Goal: Navigation & Orientation: Find specific page/section

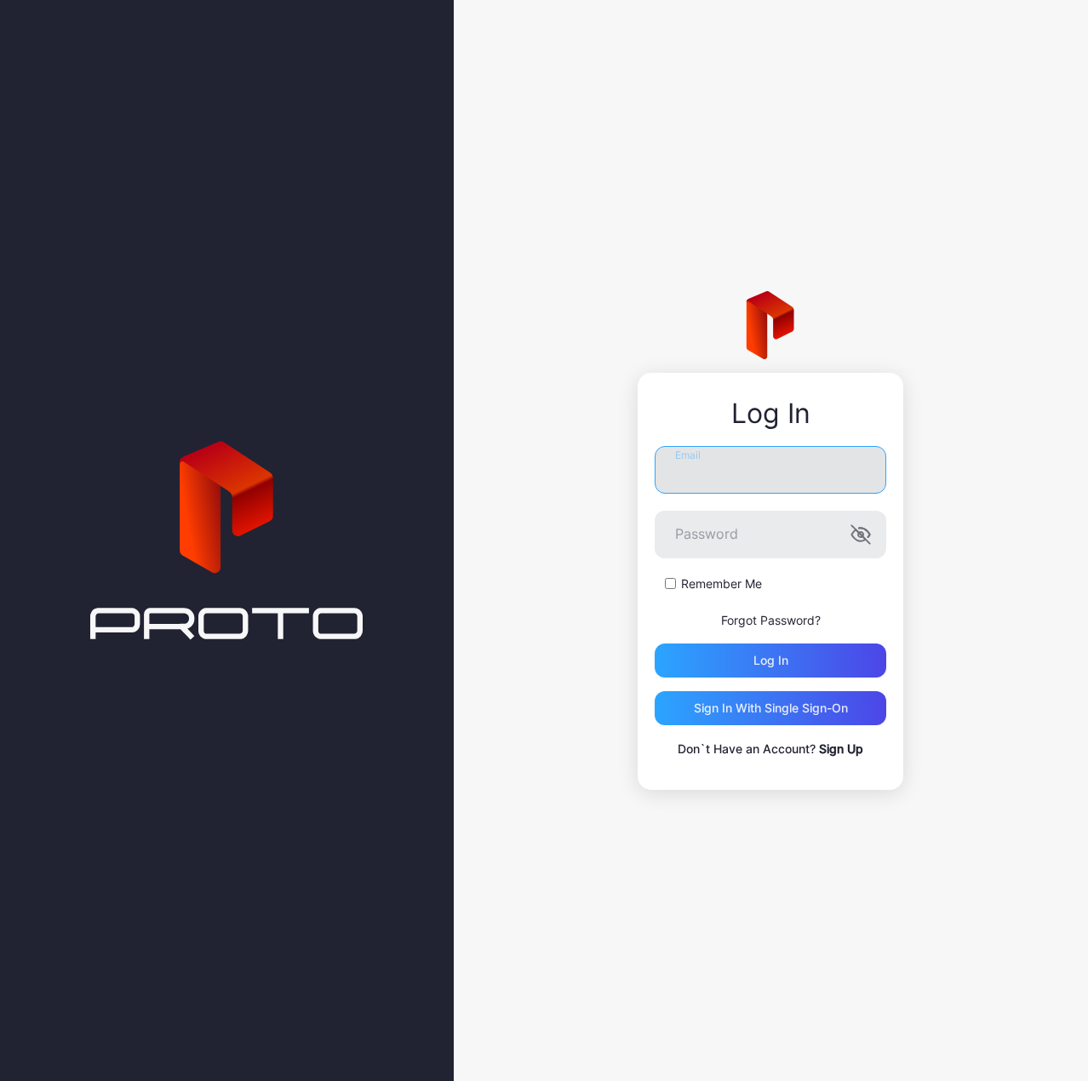
click at [787, 484] on input "Email" at bounding box center [771, 470] width 232 height 48
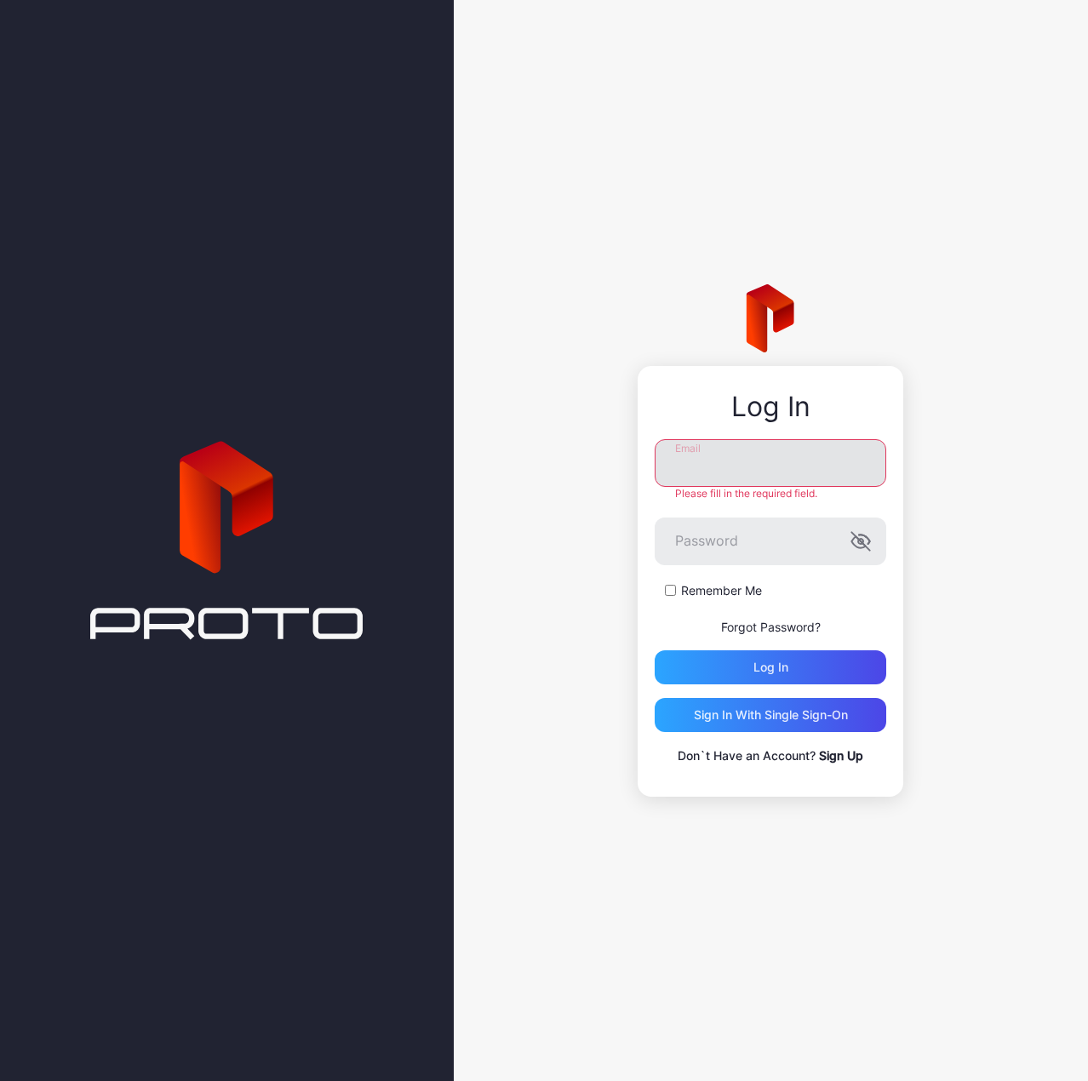
type input "**********"
click at [792, 668] on div "Log in" at bounding box center [771, 668] width 232 height 34
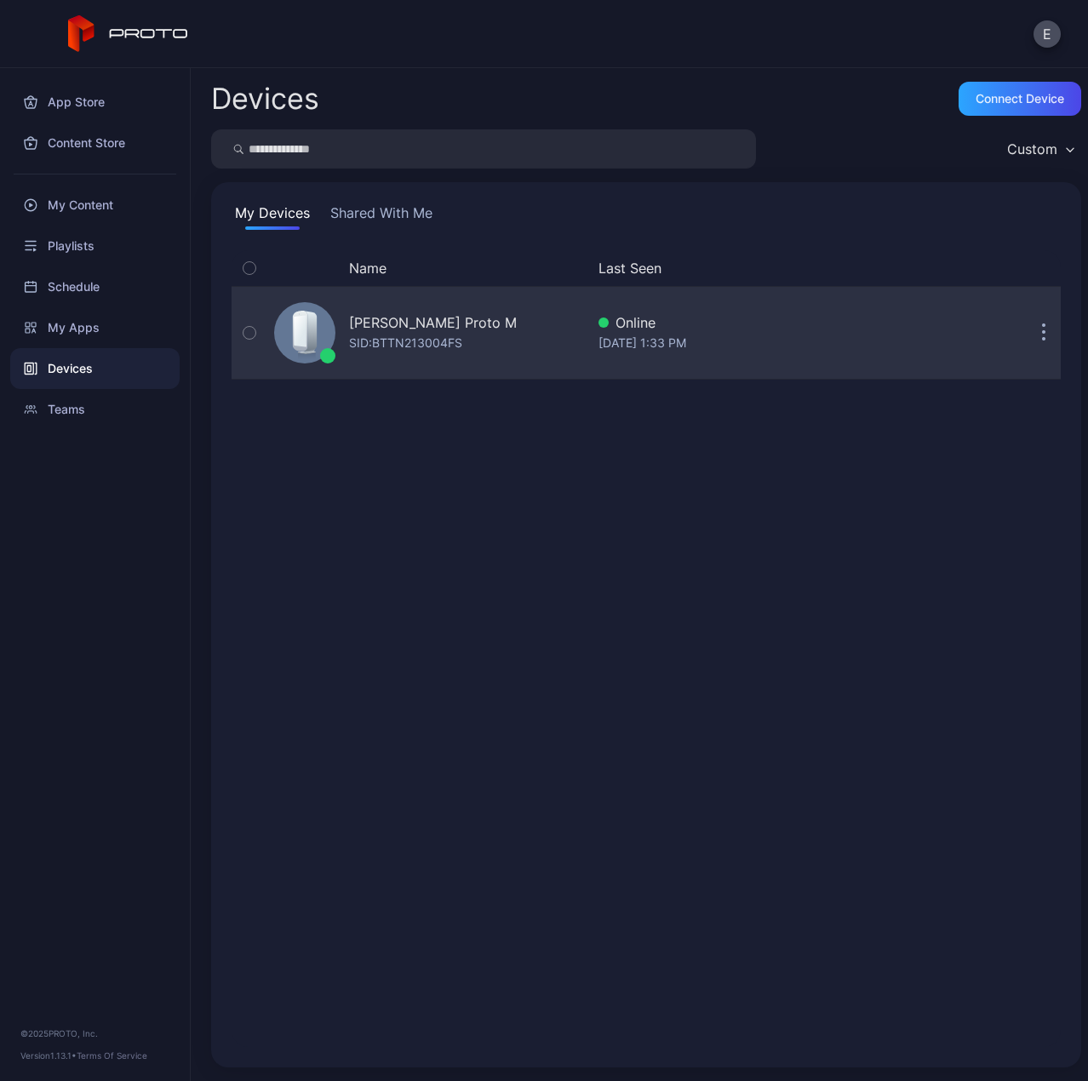
click at [1027, 327] on button "button" at bounding box center [1044, 333] width 34 height 34
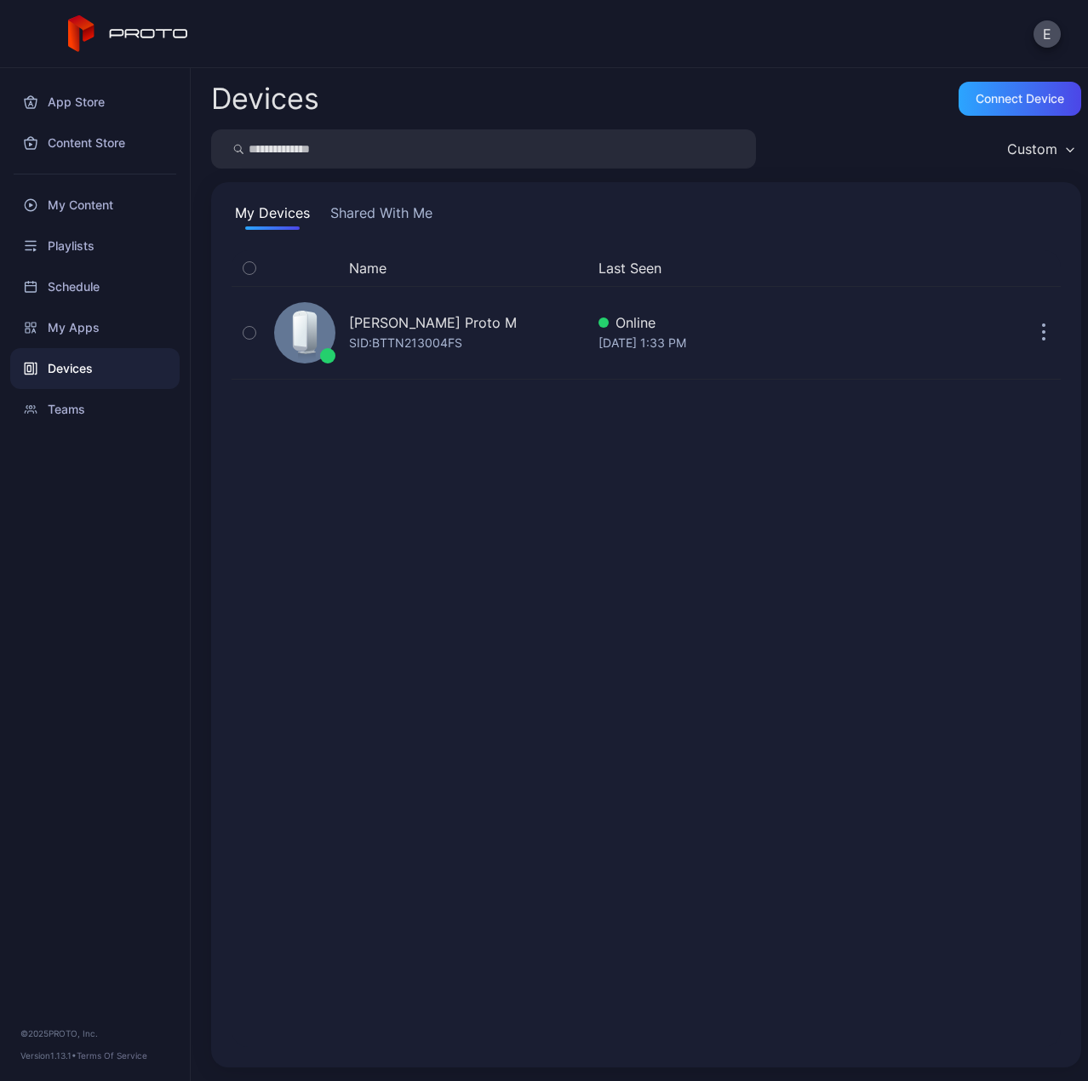
click at [699, 507] on div "Name Last Seen [PERSON_NAME] Proto M SID: BTTN213004FS Online [DATE] 1:33 PM" at bounding box center [646, 648] width 829 height 797
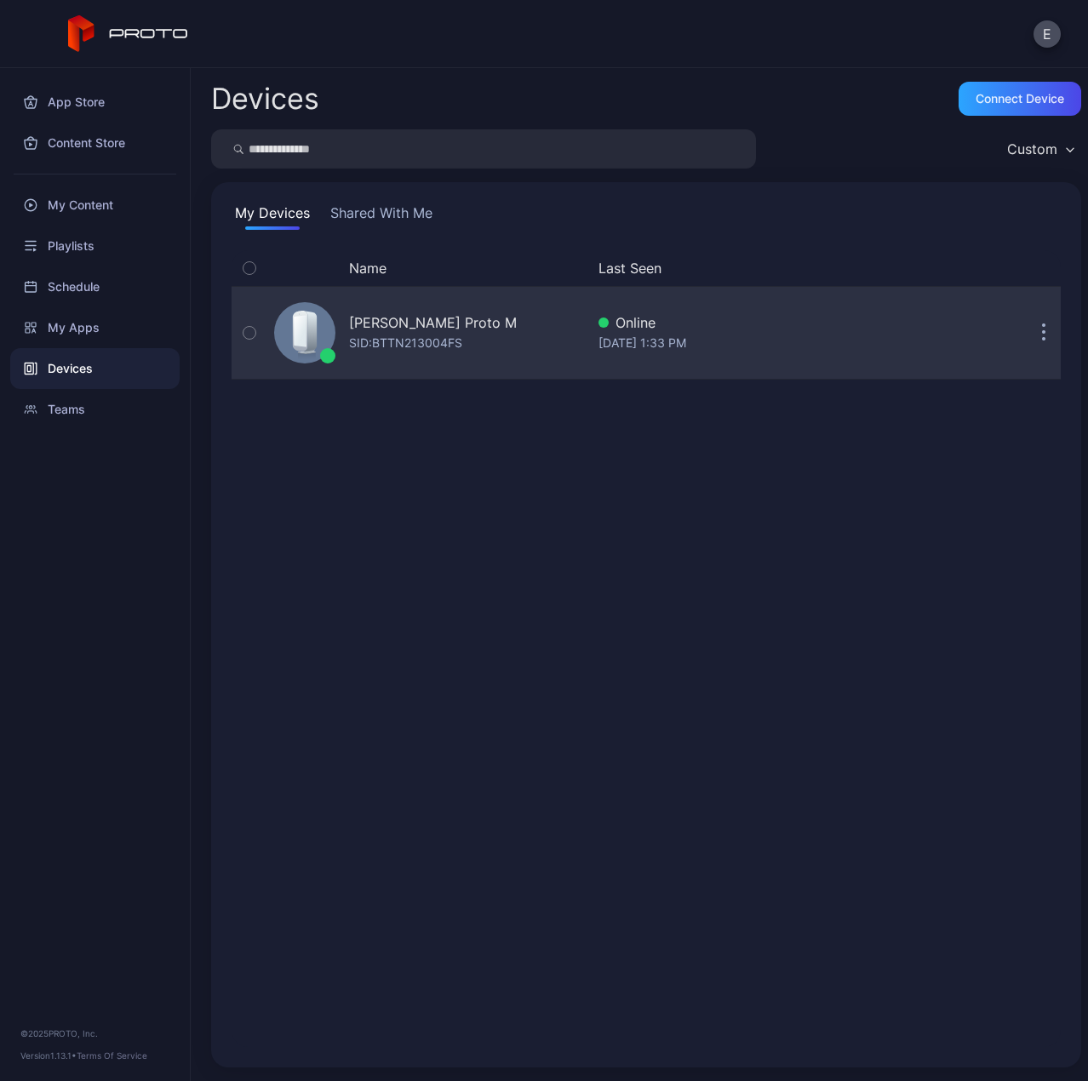
click at [480, 326] on div "[PERSON_NAME] Proto M SID: BTTN213004FS" at bounding box center [426, 332] width 318 height 85
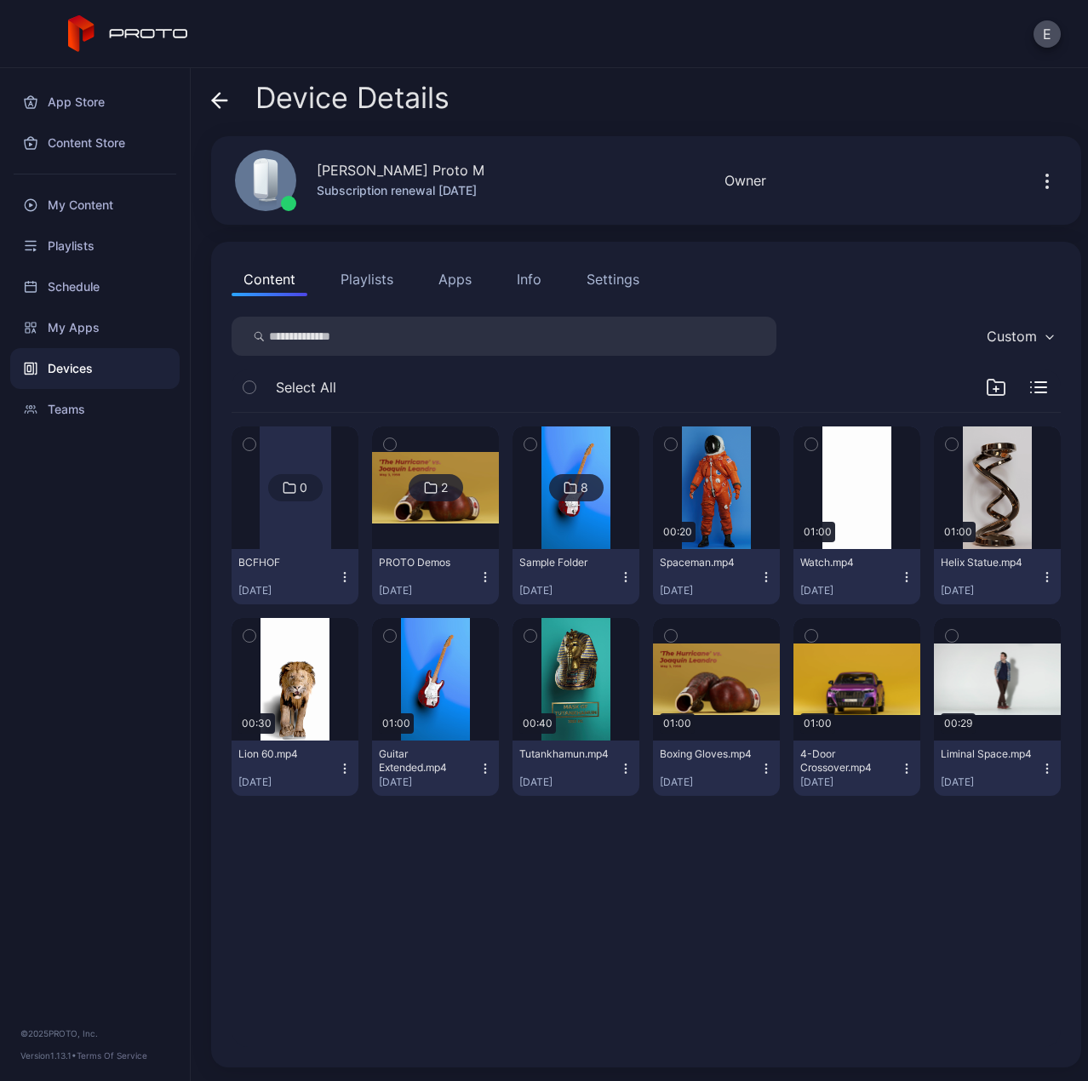
click at [599, 282] on div "Settings" at bounding box center [613, 279] width 53 height 20
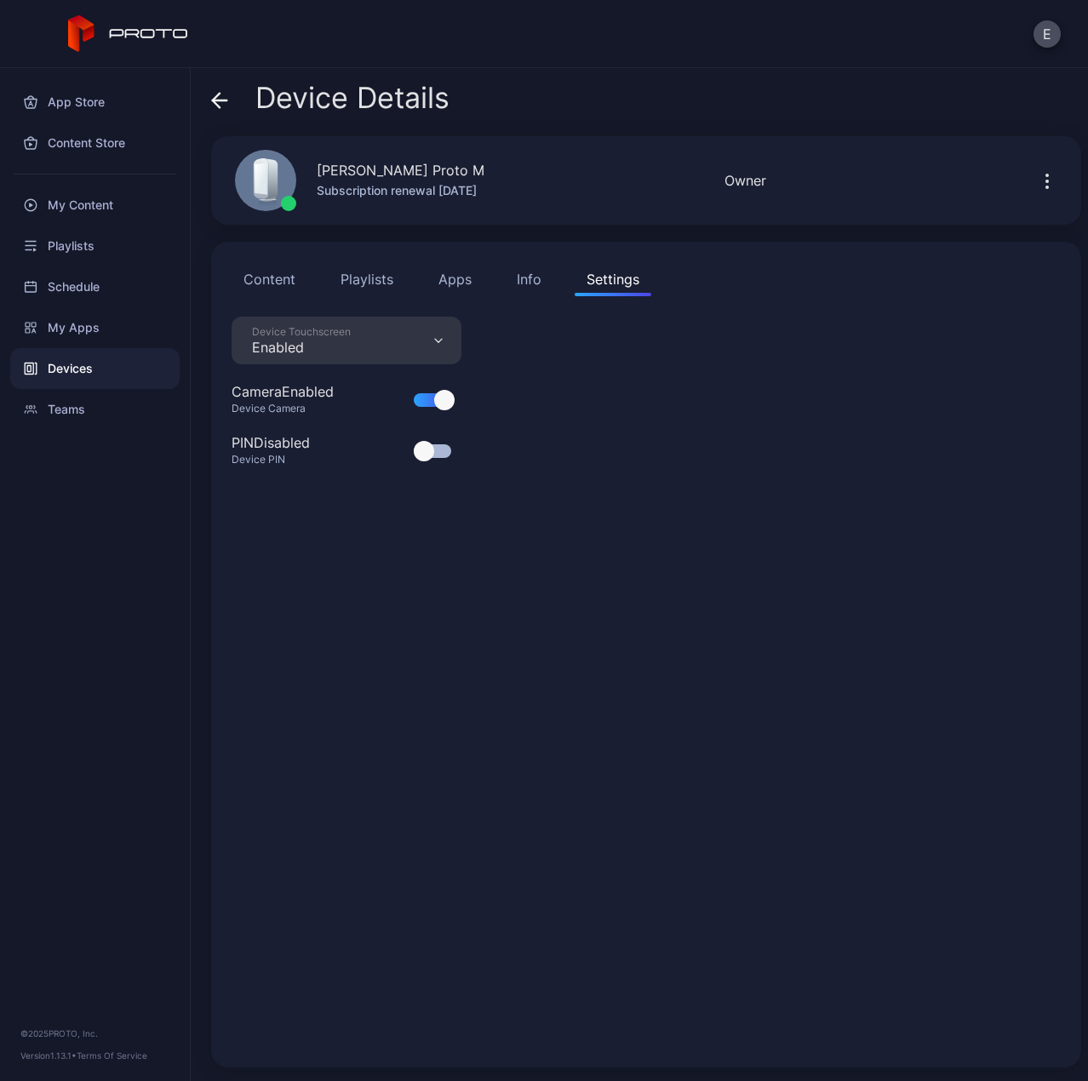
click at [550, 281] on button "Info" at bounding box center [529, 279] width 49 height 34
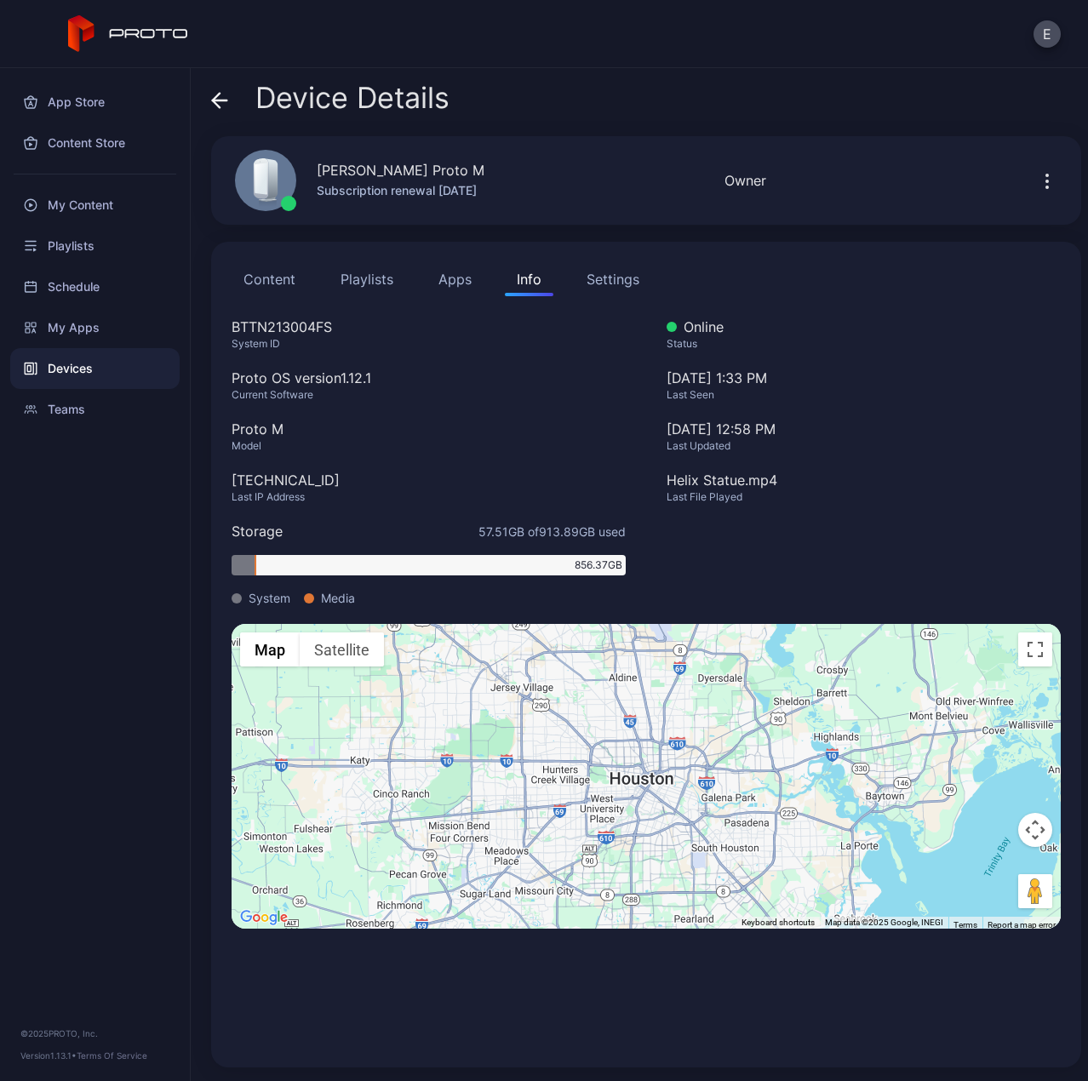
click at [605, 280] on div "Settings" at bounding box center [613, 279] width 53 height 20
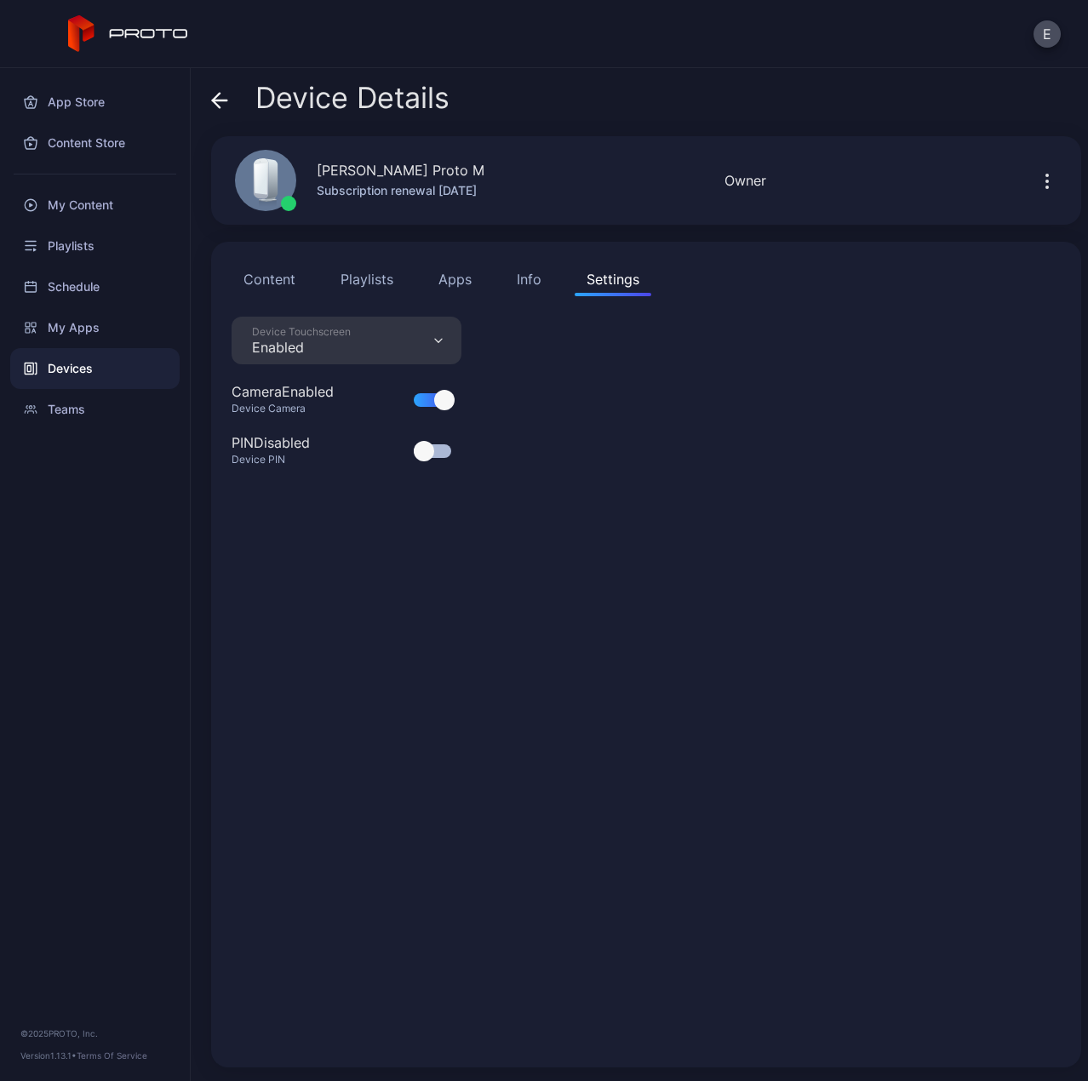
click at [537, 280] on div "Info" at bounding box center [529, 279] width 25 height 20
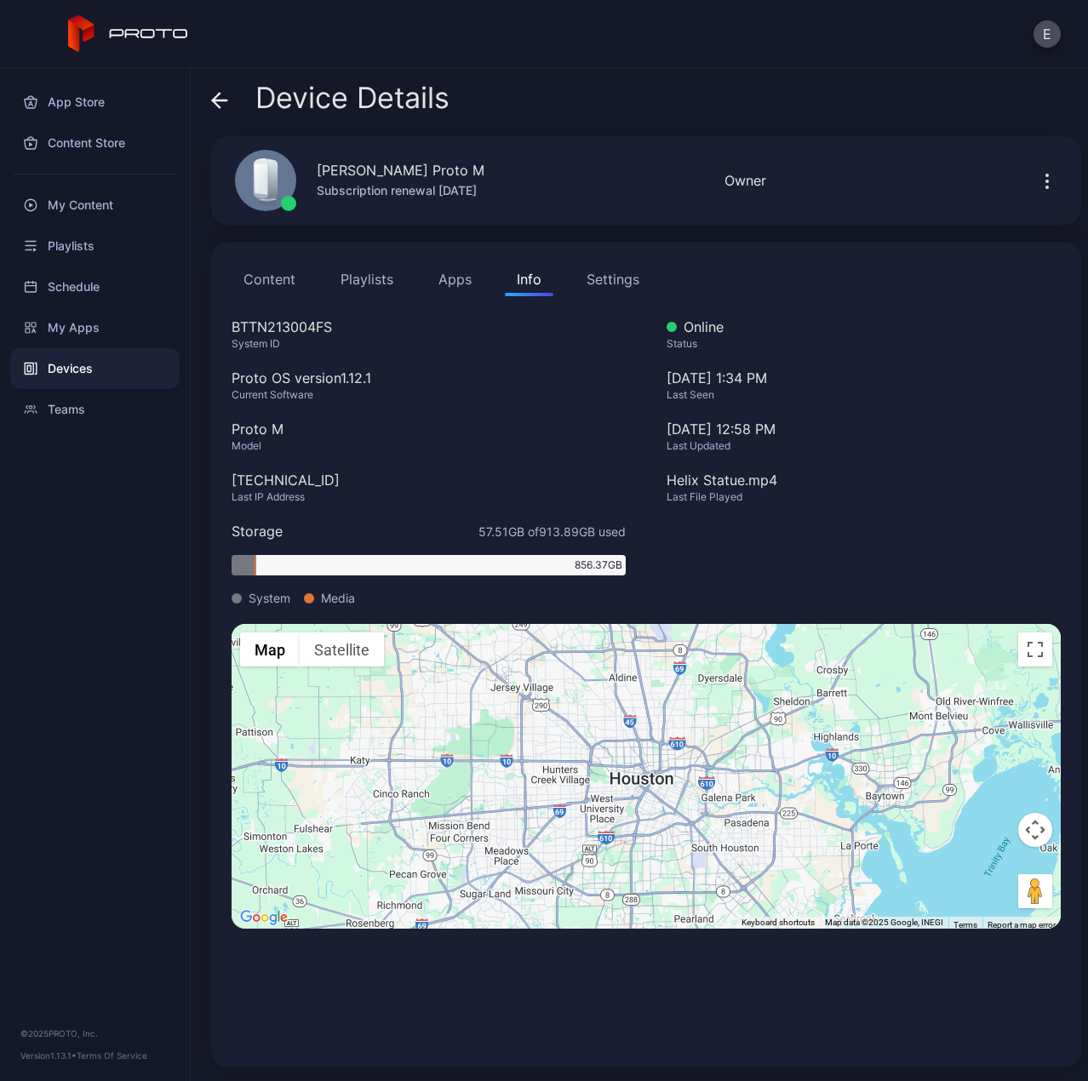
click at [1037, 175] on icon "button" at bounding box center [1047, 181] width 20 height 20
click at [106, 404] on div "Teams" at bounding box center [94, 409] width 169 height 41
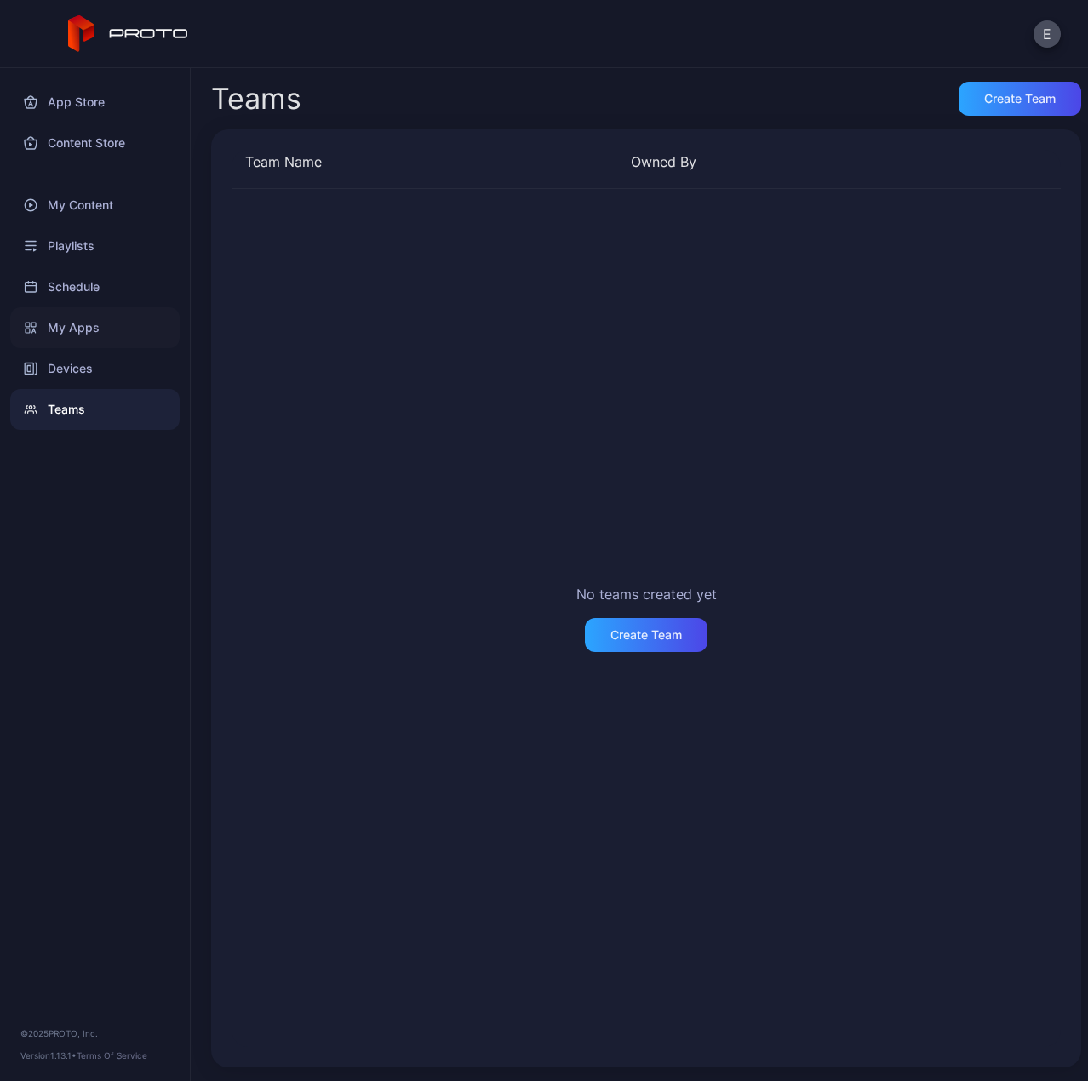
click at [124, 339] on div "My Apps" at bounding box center [94, 327] width 169 height 41
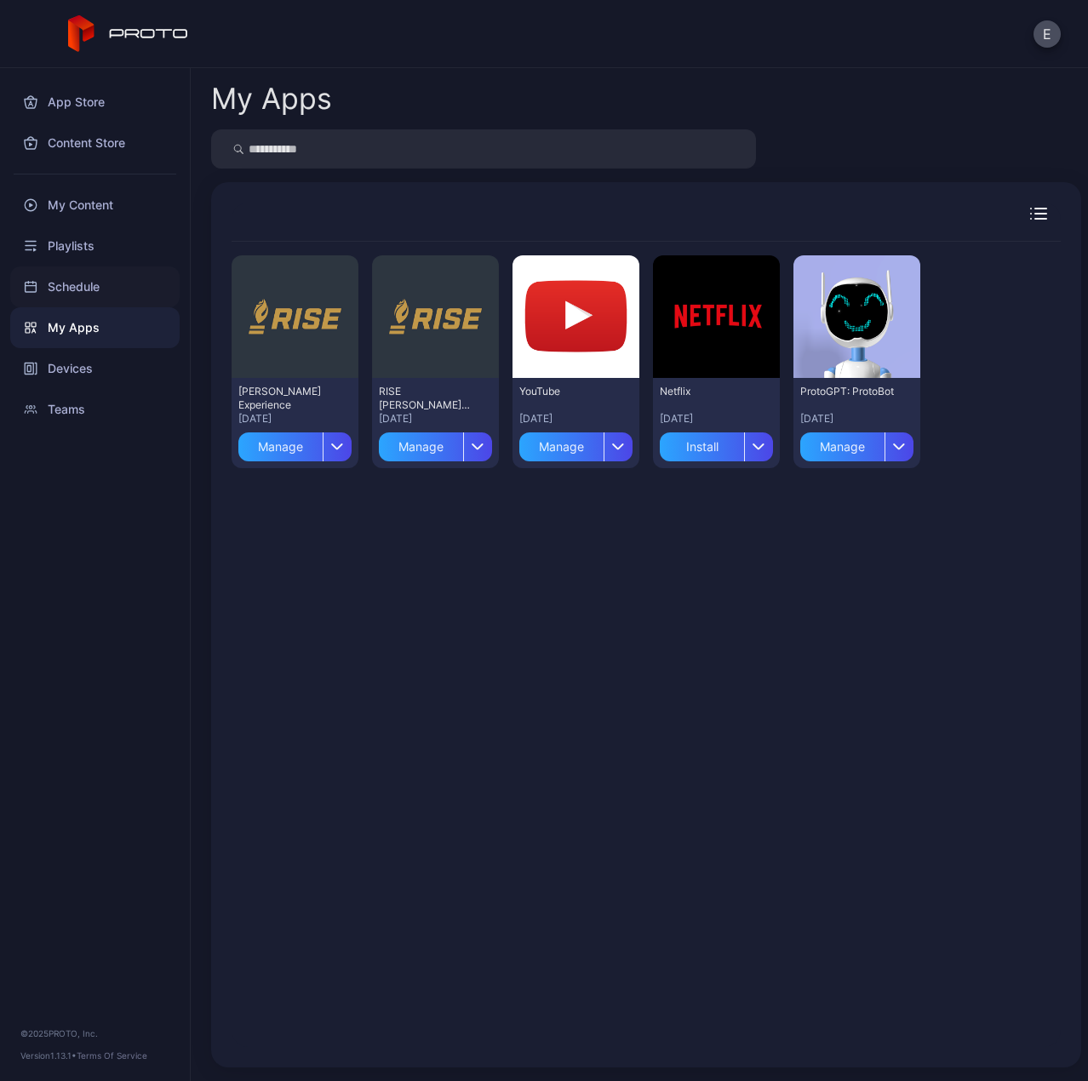
click at [136, 278] on div "Schedule" at bounding box center [94, 287] width 169 height 41
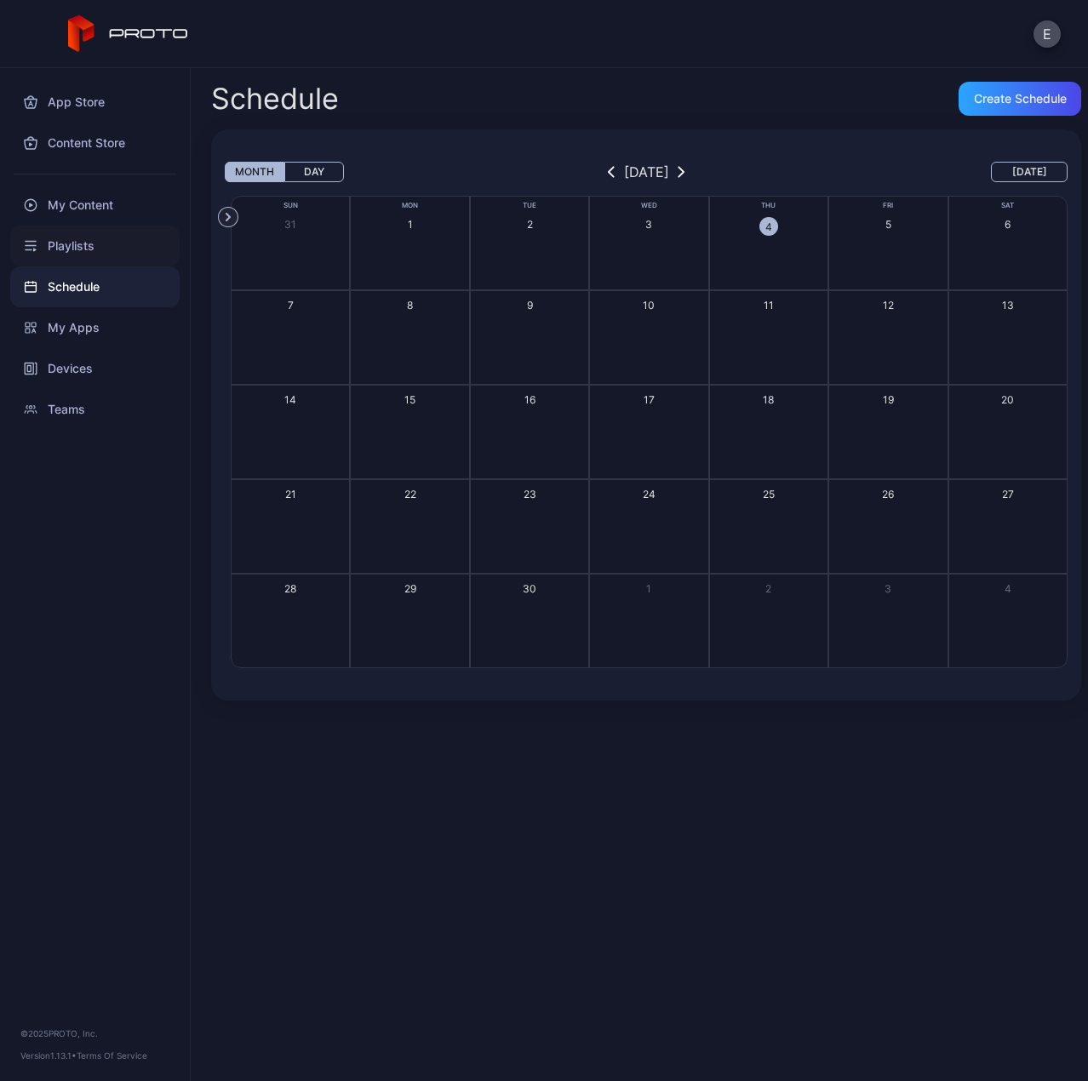
click at [141, 234] on div "Playlists" at bounding box center [94, 246] width 169 height 41
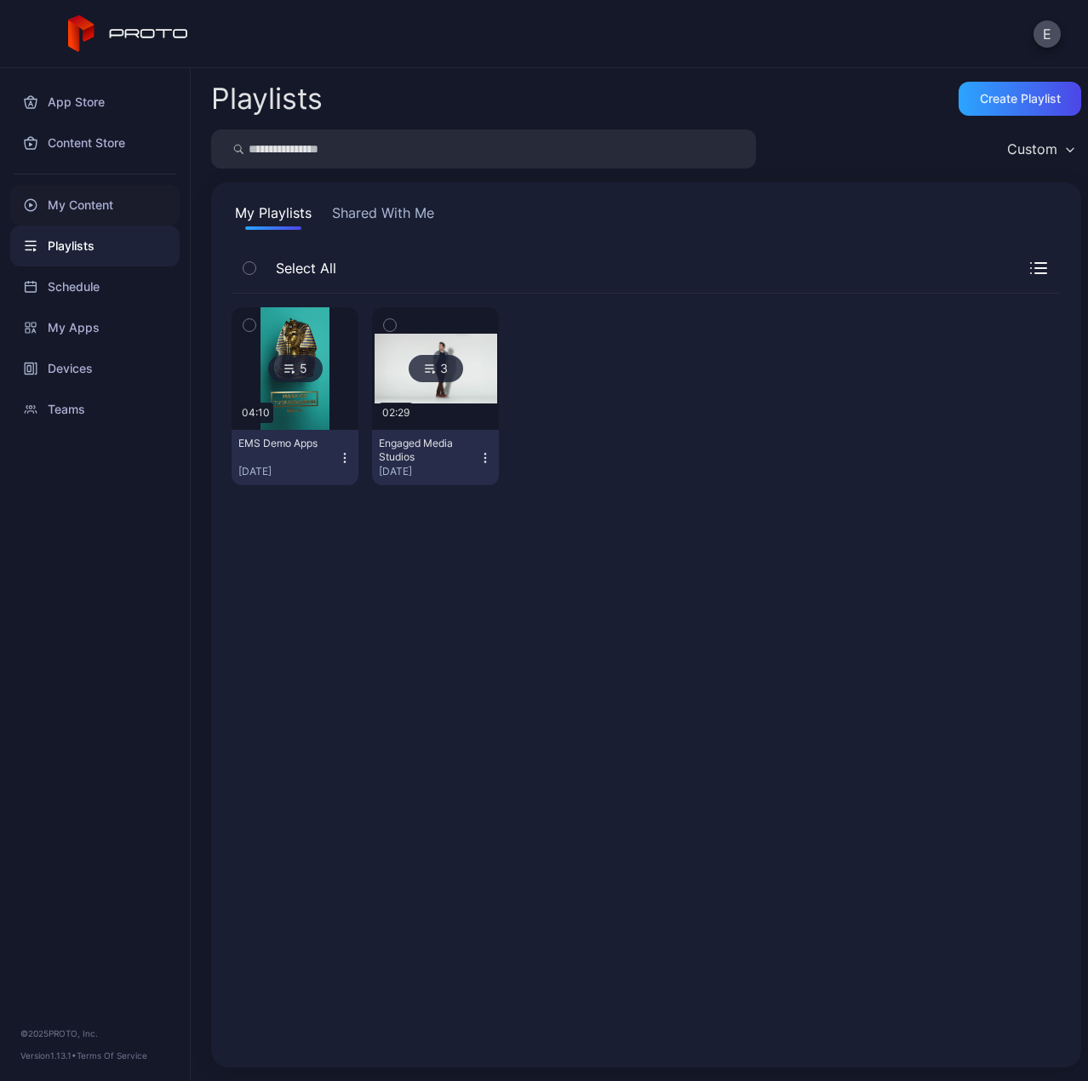
click at [136, 207] on div "My Content" at bounding box center [94, 205] width 169 height 41
